Goal: Use online tool/utility: Utilize a website feature to perform a specific function

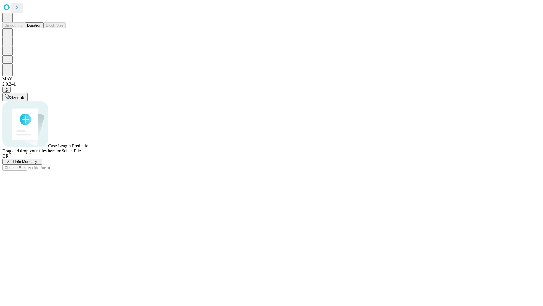
click at [41, 28] on button "Duration" at bounding box center [34, 25] width 19 height 6
click at [81, 153] on span "Select File" at bounding box center [71, 150] width 19 height 5
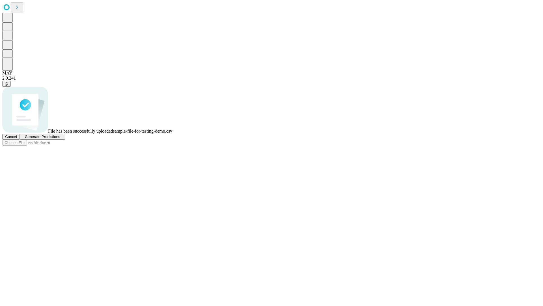
click at [60, 139] on span "Generate Predictions" at bounding box center [42, 136] width 35 height 4
